Goal: Information Seeking & Learning: Learn about a topic

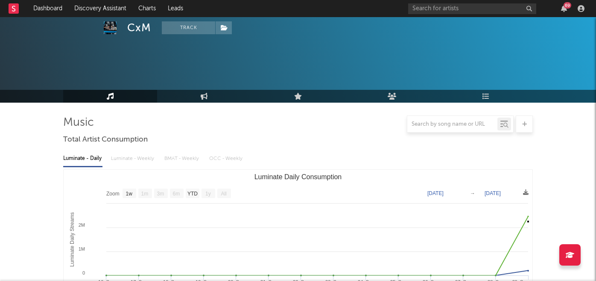
select select "1w"
click at [441, 8] on input "text" at bounding box center [472, 8] width 128 height 11
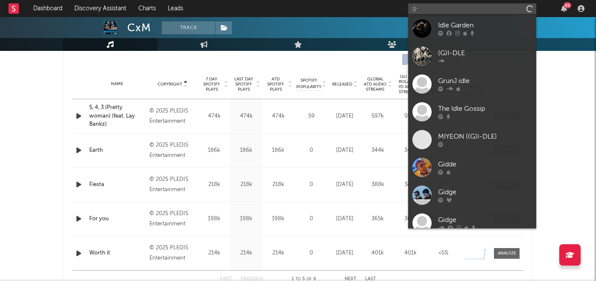
type input "g"
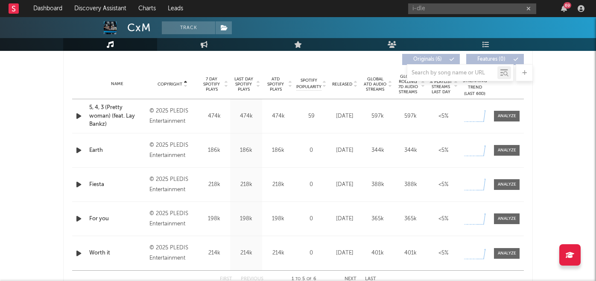
type input "i-dle"
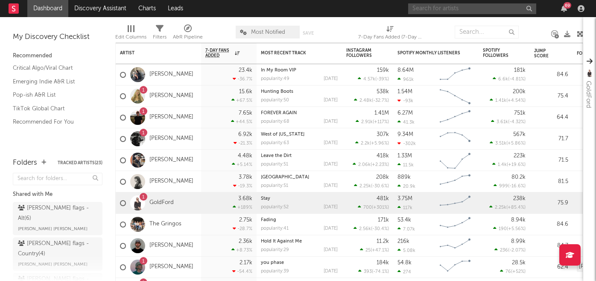
click at [458, 13] on input "text" at bounding box center [472, 8] width 128 height 11
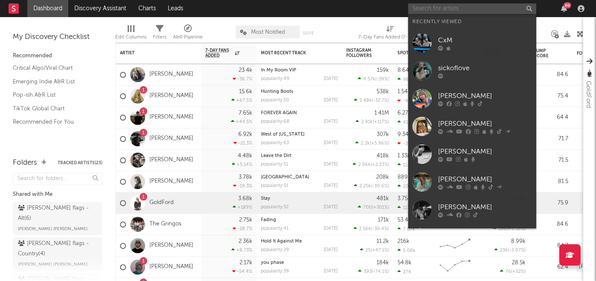
paste input "septemberistheonlytimeidontthinkofyou"
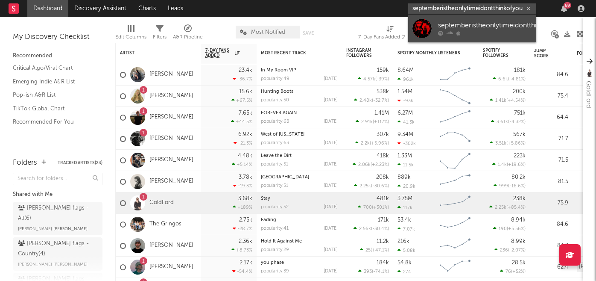
type input "septemberistheonlytimeidontthinkofyou"
click at [469, 27] on div "septemberistheonlytimeidontthinkofyou" at bounding box center [500, 26] width 124 height 10
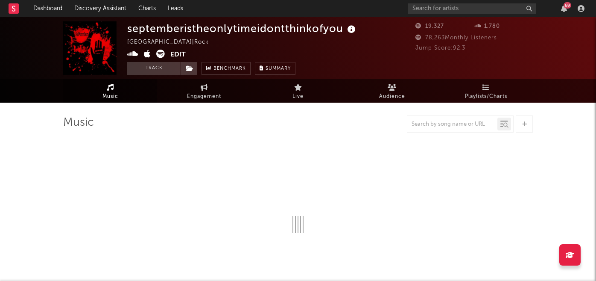
select select "6m"
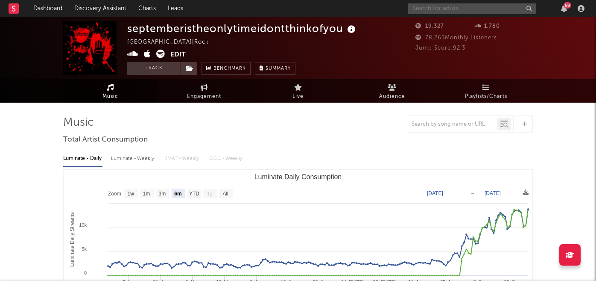
click at [481, 12] on input "text" at bounding box center [472, 8] width 128 height 11
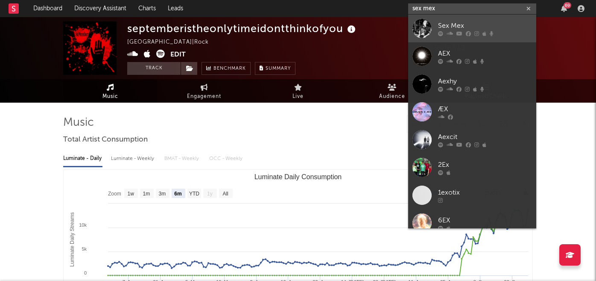
type input "sex mex"
click at [494, 28] on div "Sex Mex" at bounding box center [485, 26] width 94 height 10
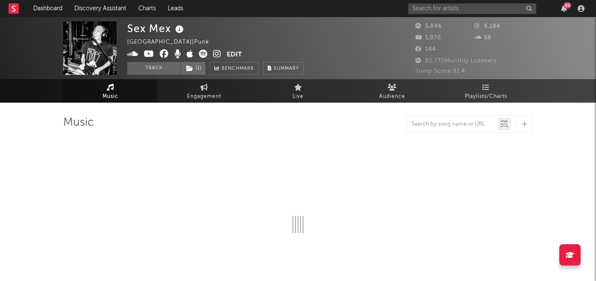
select select "1w"
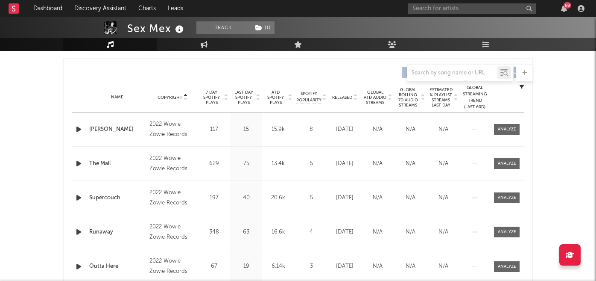
scroll to position [321, 0]
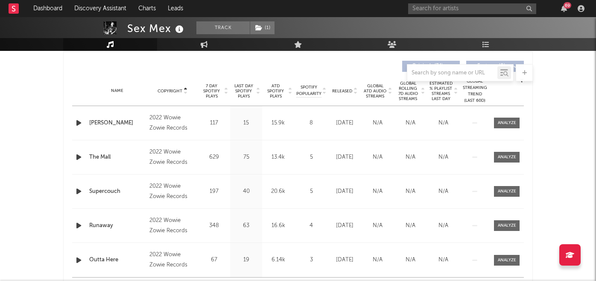
click at [336, 89] on span "Released" at bounding box center [342, 90] width 20 height 5
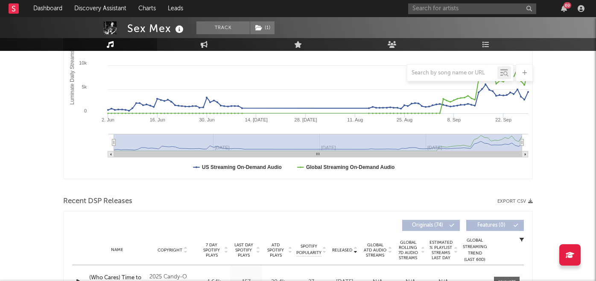
scroll to position [0, 0]
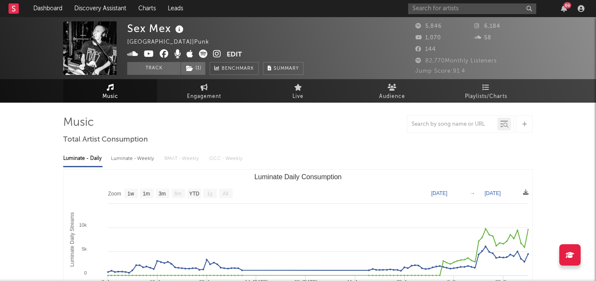
click at [214, 53] on icon at bounding box center [217, 54] width 8 height 9
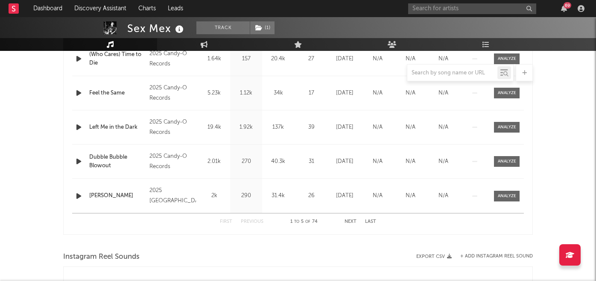
scroll to position [369, 0]
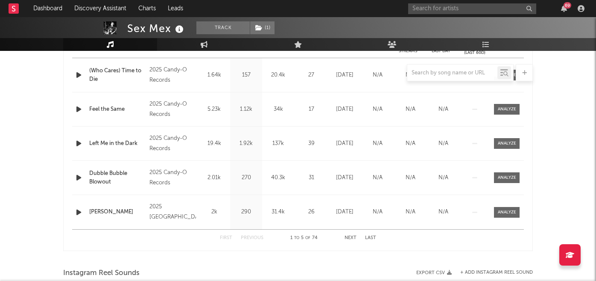
click at [355, 237] on button "Next" at bounding box center [351, 237] width 12 height 5
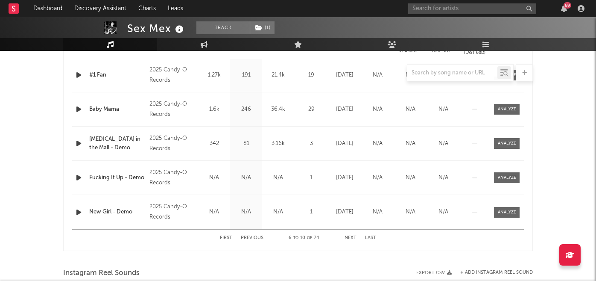
click at [355, 237] on button "Next" at bounding box center [351, 237] width 12 height 5
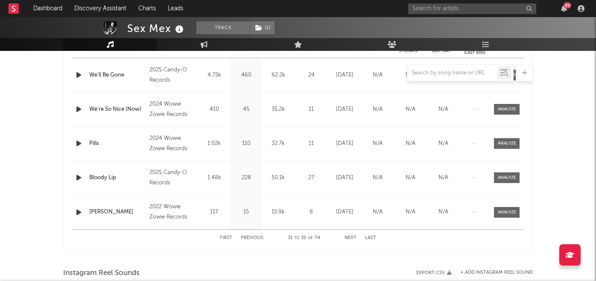
click at [355, 237] on button "Next" at bounding box center [351, 237] width 12 height 5
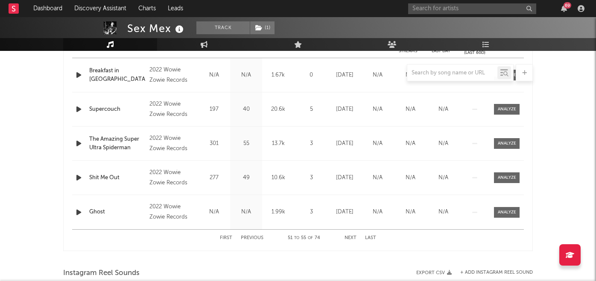
click at [355, 237] on button "Next" at bounding box center [351, 237] width 12 height 5
click at [430, 15] on div "69" at bounding box center [497, 8] width 179 height 17
click at [431, 12] on input "text" at bounding box center [472, 8] width 128 height 11
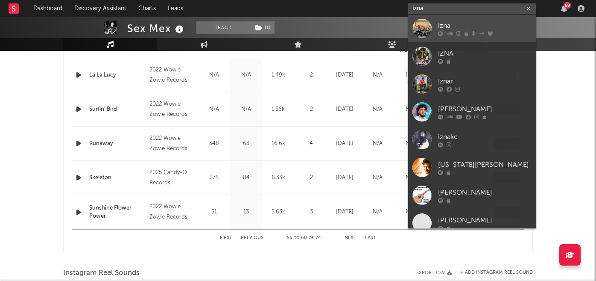
type input "izna"
click at [448, 35] on icon at bounding box center [450, 33] width 6 height 5
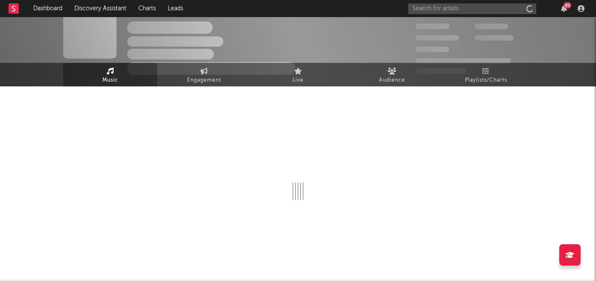
scroll to position [16, 0]
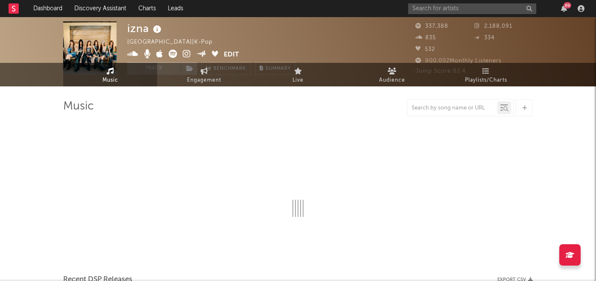
select select "6m"
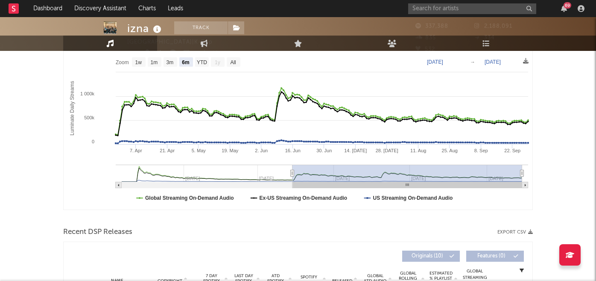
scroll to position [0, 0]
